Goal: Information Seeking & Learning: Learn about a topic

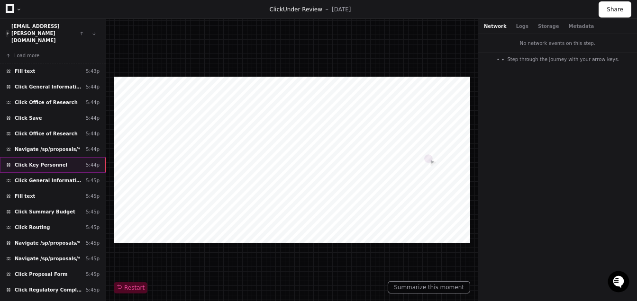
click at [75, 157] on div "Click Key Personnel 5:44p" at bounding box center [53, 165] width 106 height 16
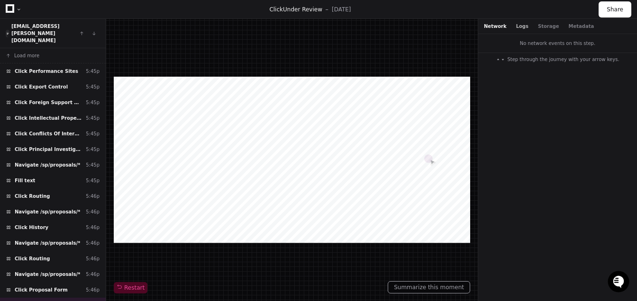
click at [516, 29] on button "Logs" at bounding box center [522, 26] width 12 height 7
click at [500, 29] on button "Network" at bounding box center [495, 26] width 23 height 7
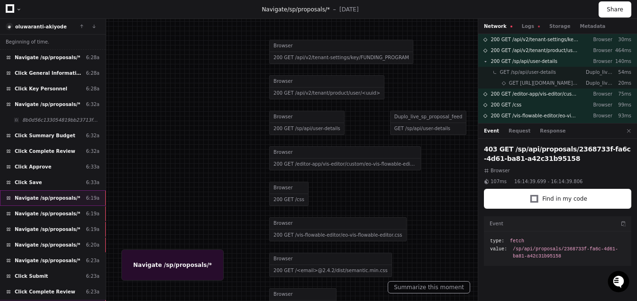
click at [55, 196] on span "Navigate /sp/proposals/*" at bounding box center [47, 198] width 65 height 7
click at [528, 24] on button "Logs" at bounding box center [531, 26] width 18 height 7
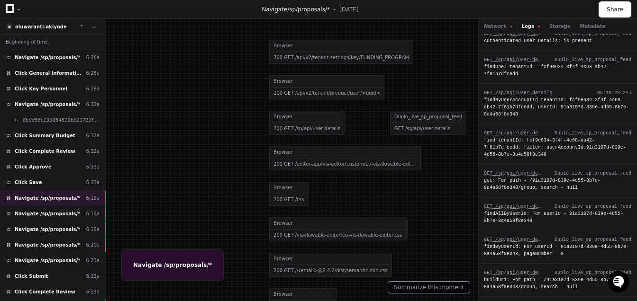
scroll to position [16, 0]
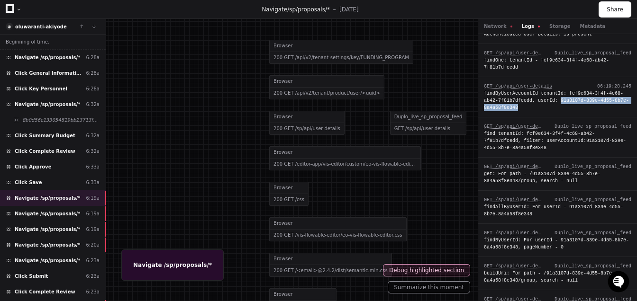
drag, startPoint x: 561, startPoint y: 100, endPoint x: 573, endPoint y: 113, distance: 17.1
click at [573, 113] on div "GET /sp/api/user-details 06:19:28.245 findByUserAccountId tenantId: fcf9e634-3f…" at bounding box center [557, 97] width 159 height 40
copy div "91a3107d-839e-4d55-8b7e-8a4a58f8e348"
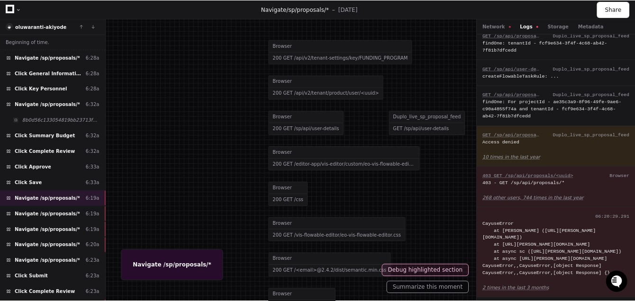
scroll to position [583, 0]
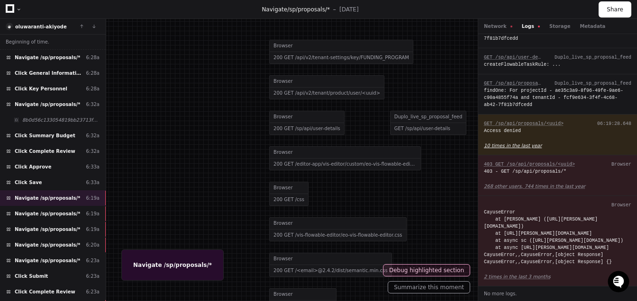
click at [492, 143] on app-text-suspense "10 times in the last year" at bounding box center [513, 145] width 58 height 5
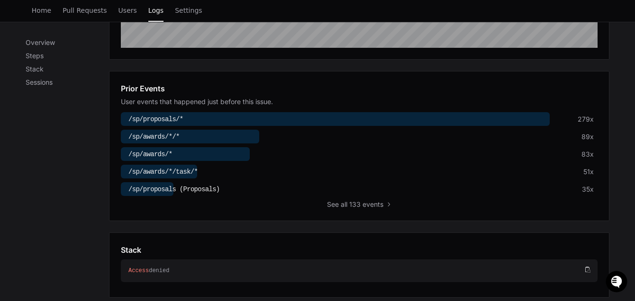
scroll to position [280, 0]
click at [234, 117] on div at bounding box center [335, 120] width 429 height 14
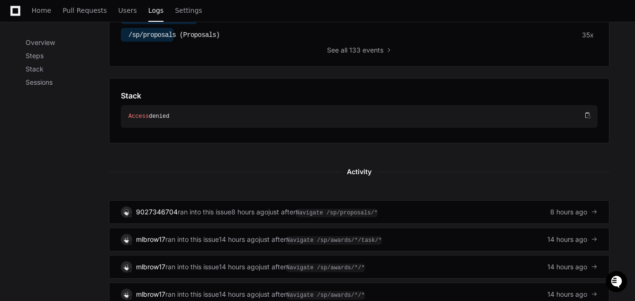
scroll to position [435, 0]
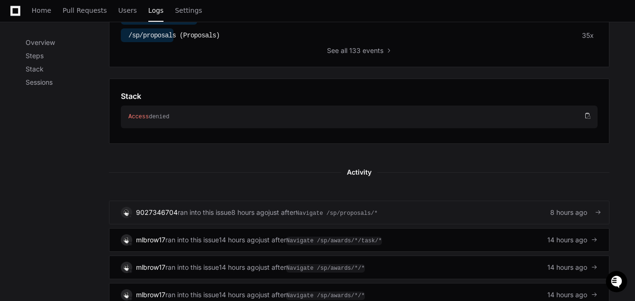
click at [369, 209] on span "Navigate /sp/proposals/*" at bounding box center [337, 213] width 82 height 9
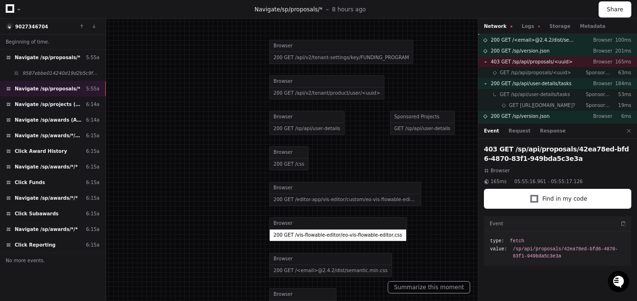
scroll to position [91, 0]
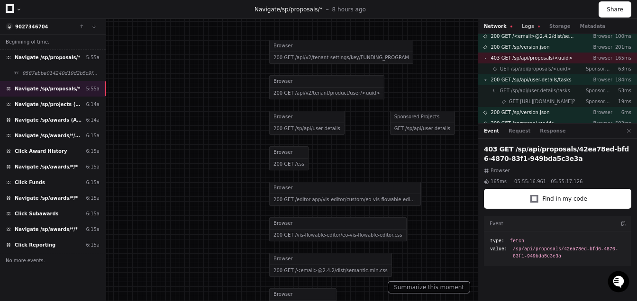
click at [525, 28] on button "Logs" at bounding box center [531, 26] width 18 height 7
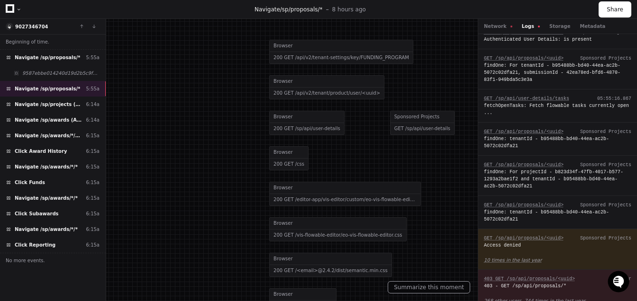
scroll to position [342, 0]
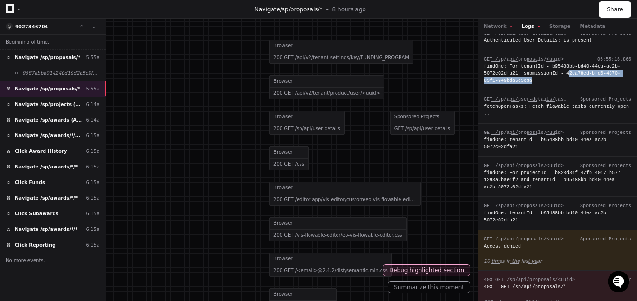
drag, startPoint x: 555, startPoint y: 92, endPoint x: 569, endPoint y: 88, distance: 14.1
click at [569, 84] on div "findOne: For tenantId - b95488bb-bd40-44ea-ac2b-5072c02dfa21, submissionId - 42…" at bounding box center [557, 73] width 147 height 21
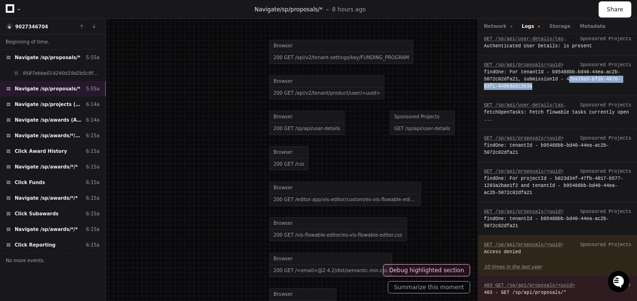
scroll to position [0, 0]
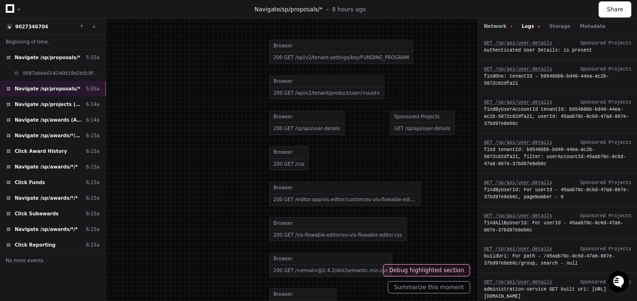
click at [503, 28] on button "Network" at bounding box center [498, 26] width 28 height 7
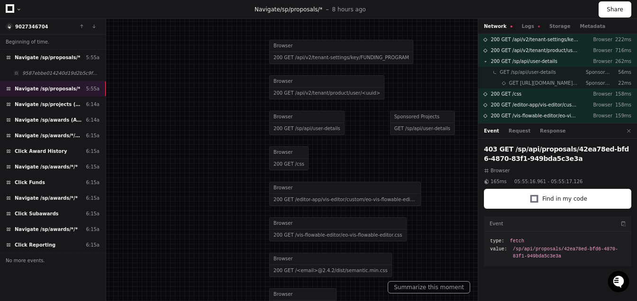
drag, startPoint x: 557, startPoint y: 158, endPoint x: 563, endPoint y: 152, distance: 8.1
click at [562, 152] on h2 "403 GET /sp/api/proposals/42ea78ed-bfd6-4870-83f1-949bda5c3e3a" at bounding box center [557, 154] width 147 height 19
click at [564, 164] on div "403 GET /sp/api/proposals/42ea78ed-bfd6-4870-83f1-949bda5c3e3a Browser 165ms 05…" at bounding box center [557, 222] width 159 height 166
drag, startPoint x: 564, startPoint y: 162, endPoint x: 567, endPoint y: 151, distance: 11.8
click at [567, 151] on h2 "403 GET /sp/api/proposals/42ea78ed-bfd6-4870-83f1-949bda5c3e3a" at bounding box center [557, 154] width 147 height 19
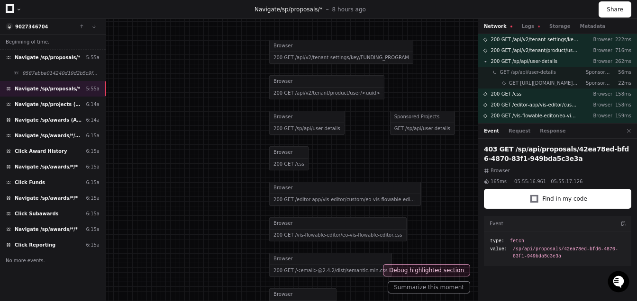
copy h2 "42ea78ed-bfd6-4870-83f1-949bda5c3e3a"
click at [529, 24] on button "Logs" at bounding box center [531, 26] width 18 height 7
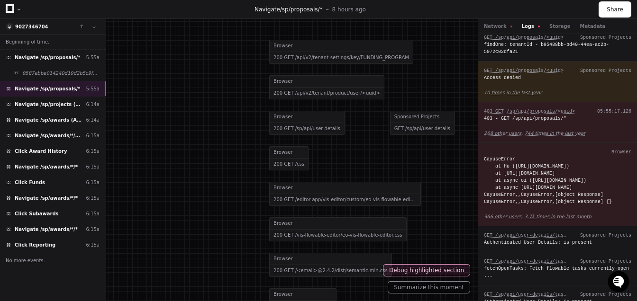
scroll to position [590, 0]
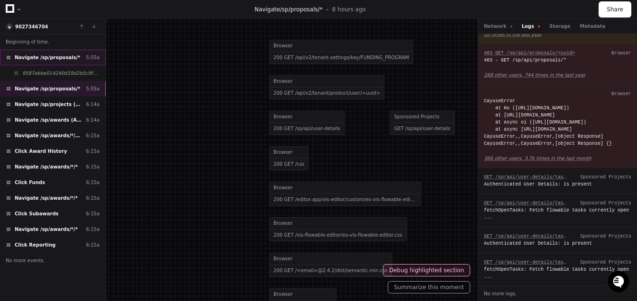
click at [8, 51] on div "Navigate /sp/proposals/* 5:55a" at bounding box center [53, 58] width 106 height 16
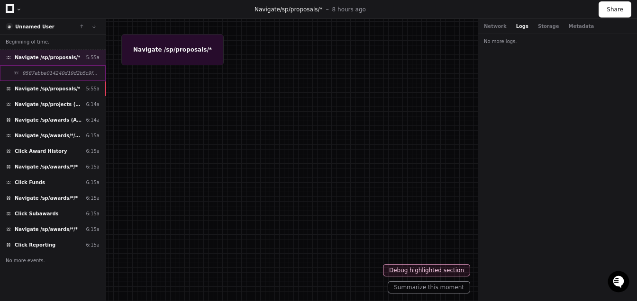
click at [49, 77] on div "9587ebbe014240d19d2b5c9f5775497e" at bounding box center [53, 73] width 106 height 16
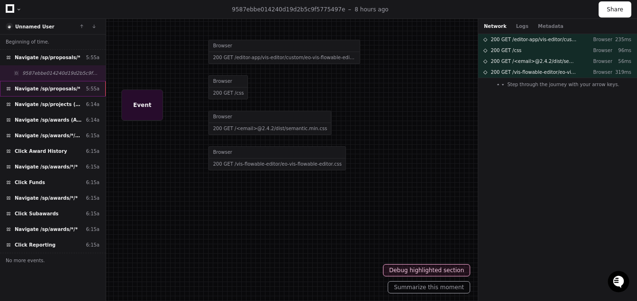
click at [54, 89] on span "Navigate /sp/proposals/*" at bounding box center [47, 88] width 65 height 7
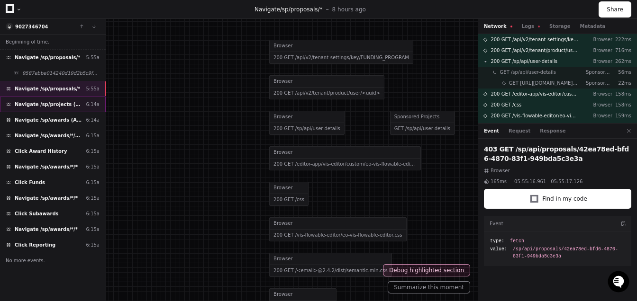
click at [56, 107] on div "Navigate /sp/projects (Projects) 6:14a" at bounding box center [53, 105] width 106 height 16
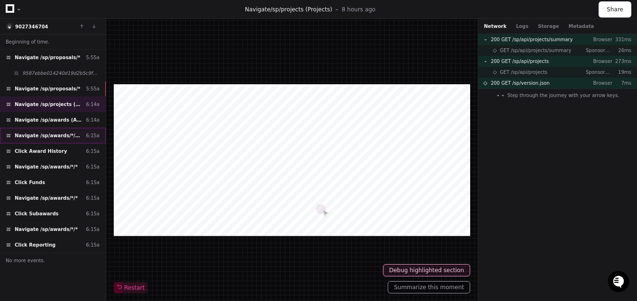
click at [64, 132] on span "Navigate /sp/awards/*/* (23-10511-A0001-2)" at bounding box center [48, 135] width 67 height 7
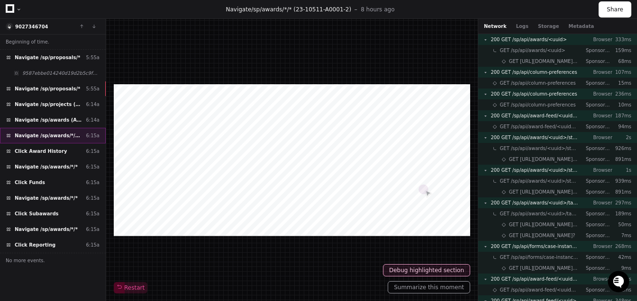
click at [67, 142] on div "Navigate /sp/awards/*/* (23-10511-A0001-2) 6:15a" at bounding box center [53, 136] width 106 height 16
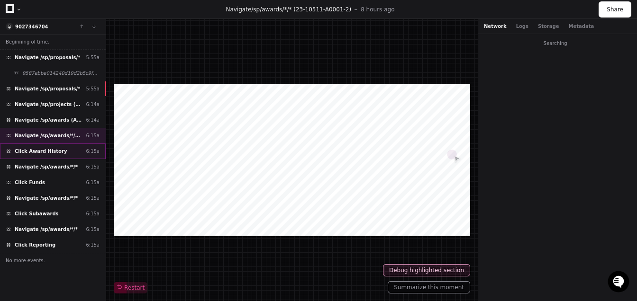
click at [68, 146] on div "Click Award History 6:15a" at bounding box center [53, 152] width 106 height 16
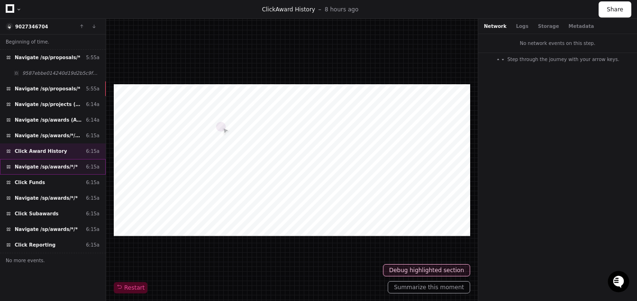
click at [69, 166] on span "Navigate /sp/awards/*/*" at bounding box center [46, 167] width 63 height 7
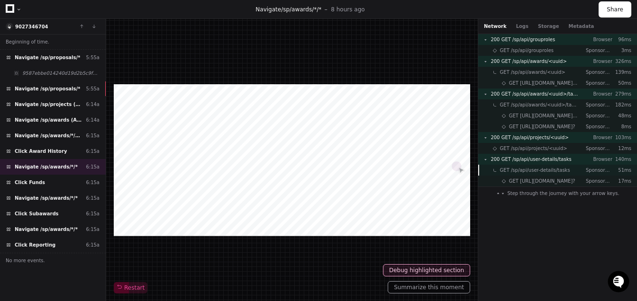
click at [528, 169] on span "GET /sp/api/user-details/tasks" at bounding box center [535, 170] width 70 height 7
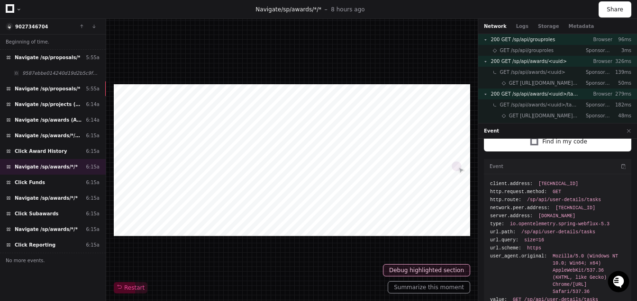
scroll to position [51, 0]
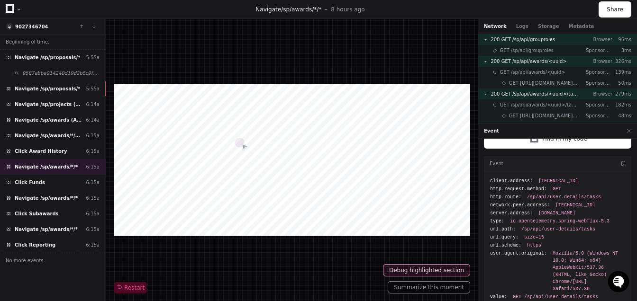
drag, startPoint x: 538, startPoint y: 214, endPoint x: 592, endPoint y: 214, distance: 53.1
click at [592, 214] on div "server.address: sp.app.cayuse.com" at bounding box center [557, 213] width 135 height 7
copy span "sp.app.cayuse.com"
click at [22, 89] on span "Navigate /sp/proposals/*" at bounding box center [47, 88] width 65 height 7
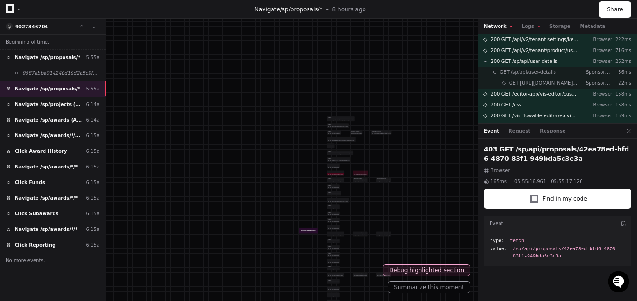
drag, startPoint x: 400, startPoint y: 229, endPoint x: 324, endPoint y: 168, distance: 97.4
click at [327, 171] on div "Browser" at bounding box center [335, 172] width 17 height 2
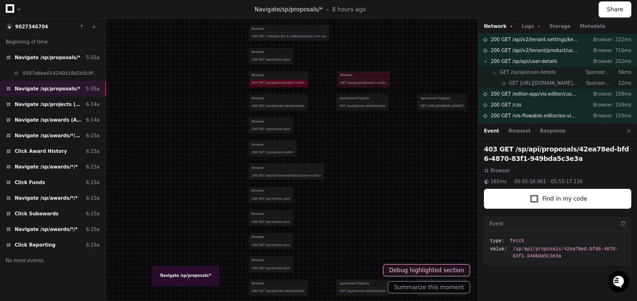
drag, startPoint x: 571, startPoint y: 160, endPoint x: 566, endPoint y: 151, distance: 9.5
click at [566, 151] on h2 "403 GET /sp/api/proposals/42ea78ed-bfd6-4870-83f1-949bda5c3e3a" at bounding box center [557, 154] width 147 height 19
copy h2 "42ea78ed-bfd6-4870-83f1-949bda5c3e3a"
click at [527, 25] on button "Logs" at bounding box center [531, 26] width 18 height 7
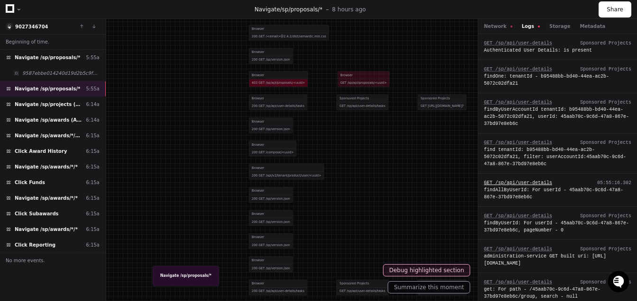
scroll to position [4, 0]
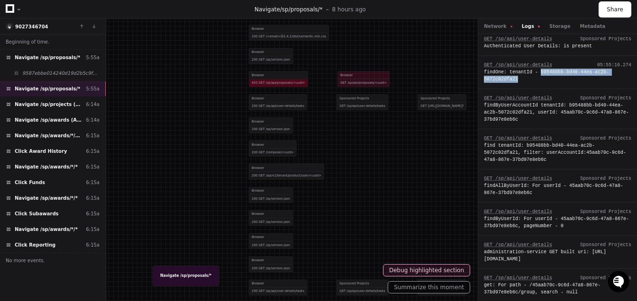
drag, startPoint x: 540, startPoint y: 77, endPoint x: 542, endPoint y: 71, distance: 6.9
click at [542, 71] on div "findOne: tenantId - b95488bb-bd40-44ea-ac2b-5072c02dfa21" at bounding box center [557, 76] width 147 height 14
copy div "b95488bb-bd40-44ea-ac2b-5072c02dfa21"
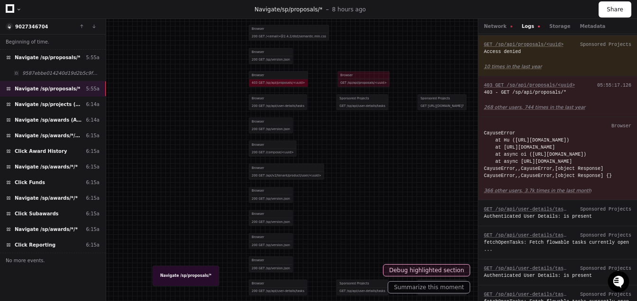
scroll to position [0, 0]
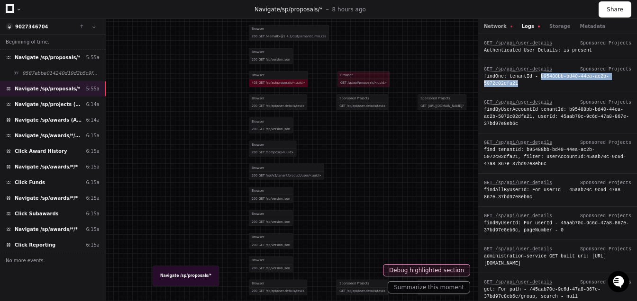
click at [495, 27] on button "Network" at bounding box center [498, 26] width 28 height 7
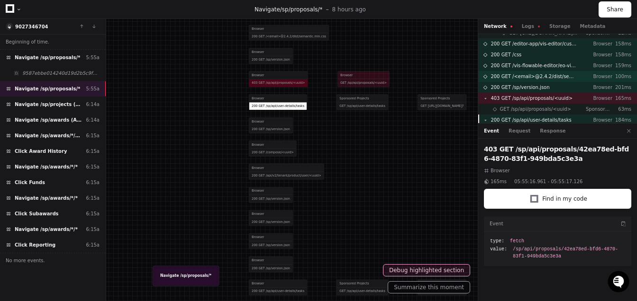
scroll to position [51, 0]
drag, startPoint x: 560, startPoint y: 158, endPoint x: 567, endPoint y: 154, distance: 8.7
click at [567, 154] on h2 "403 GET /sp/api/proposals/42ea78ed-bfd6-4870-83f1-949bda5c3e3a" at bounding box center [557, 154] width 147 height 19
copy h2 "42ea78ed-bfd6-4870-83f1-949bda5c3e3a"
click at [531, 27] on button "Logs" at bounding box center [531, 26] width 18 height 7
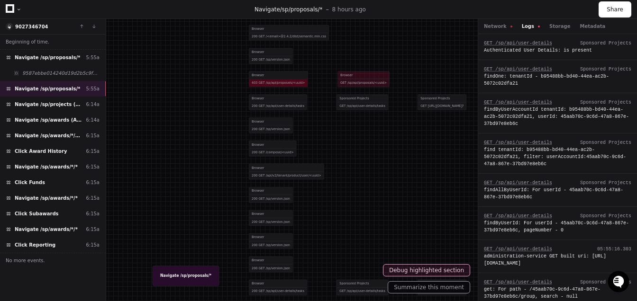
scroll to position [383, 0]
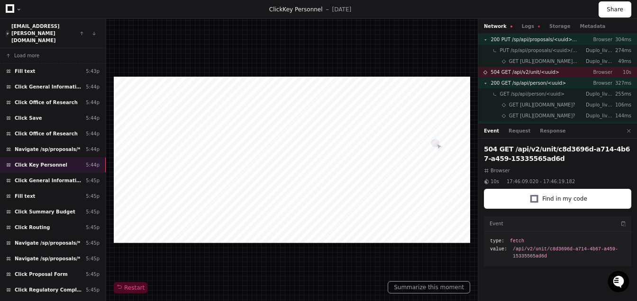
click at [552, 156] on h2 "504 GET /api/v2/unit/c8d3696d-a714-4b67-a459-15335565ad6d" at bounding box center [557, 154] width 147 height 19
click at [532, 27] on button "Logs" at bounding box center [531, 26] width 18 height 7
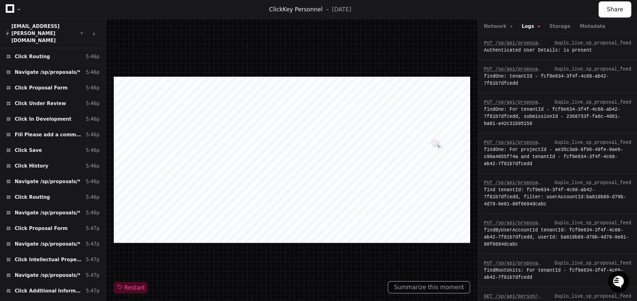
scroll to position [473, 0]
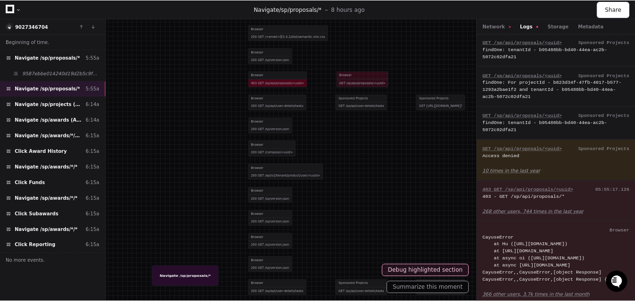
scroll to position [433, 0]
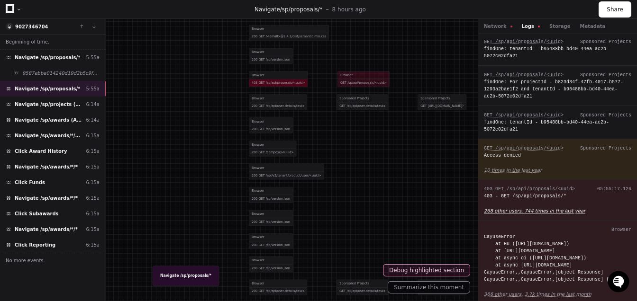
click at [517, 214] on app-text-suspense "268 other users, 744 times in the last year" at bounding box center [534, 211] width 101 height 5
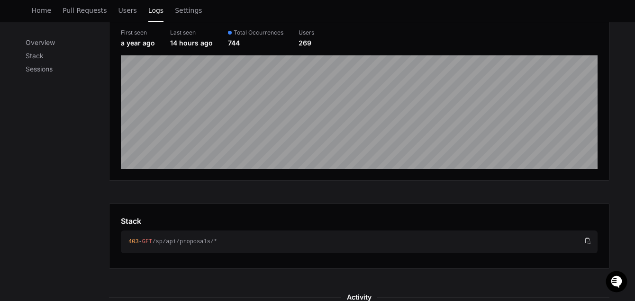
scroll to position [161, 0]
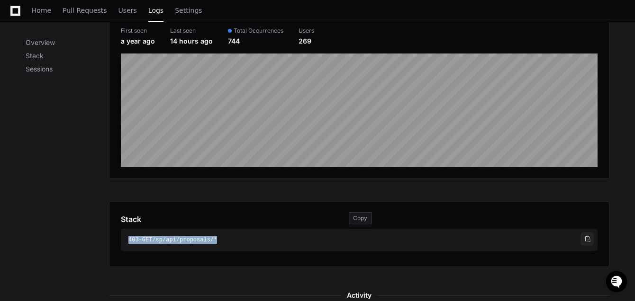
click at [587, 237] on span at bounding box center [587, 240] width 6 height 6
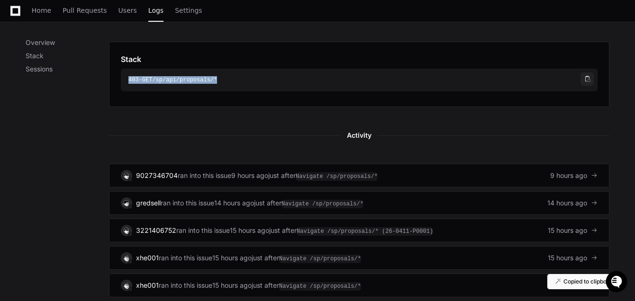
scroll to position [319, 0]
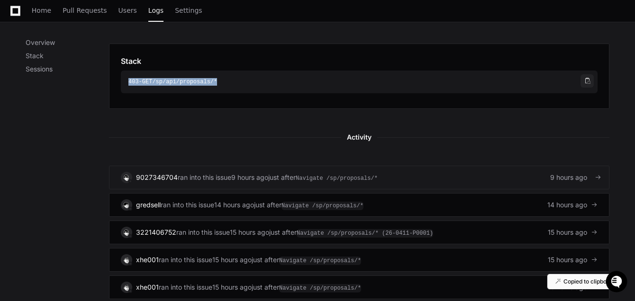
click at [584, 183] on link "9027346704 ran into this issue 9 hours ago just after Navigate /sp/proposals/* …" at bounding box center [359, 178] width 501 height 24
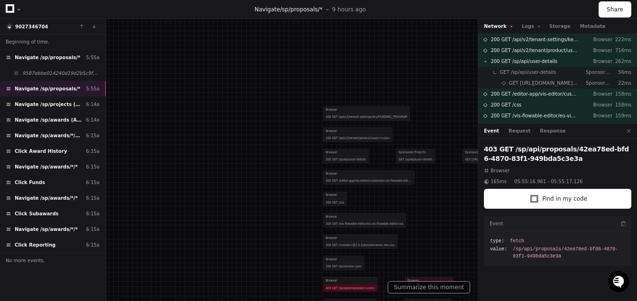
drag, startPoint x: 391, startPoint y: 193, endPoint x: 296, endPoint y: 115, distance: 123.0
click at [296, 115] on div at bounding box center [353, 173] width 384 height 182
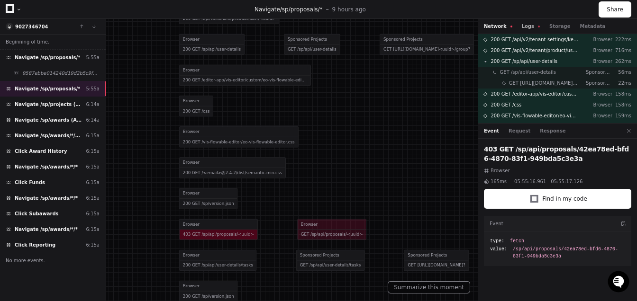
click at [530, 28] on button "Logs" at bounding box center [531, 26] width 18 height 7
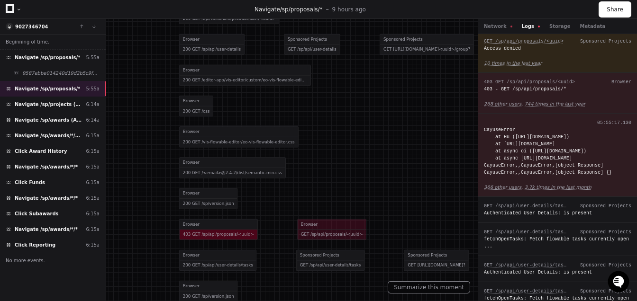
scroll to position [543, 0]
